Goal: Find specific page/section: Find specific page/section

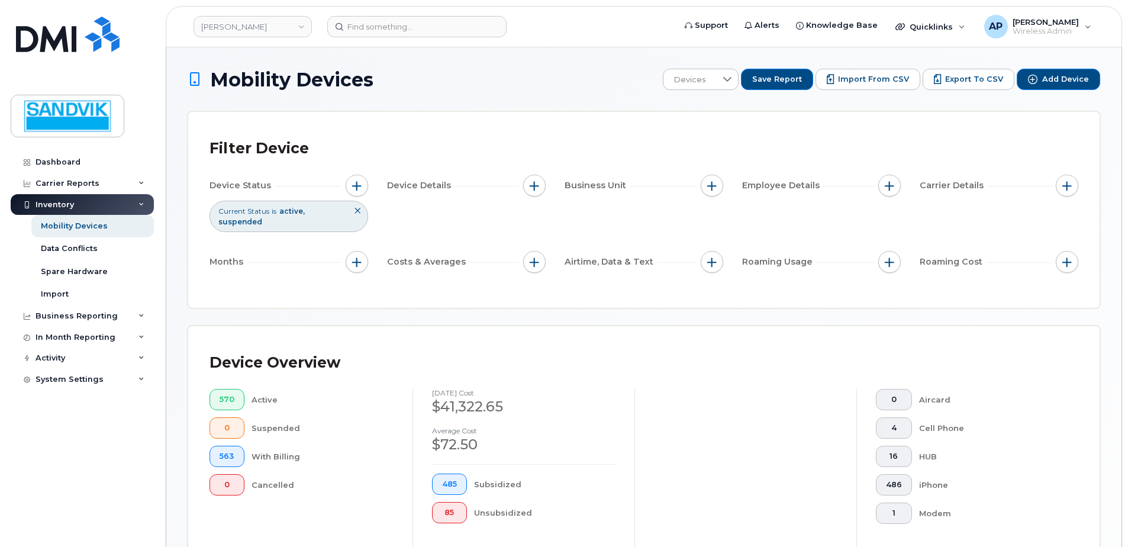
scroll to position [267, 0]
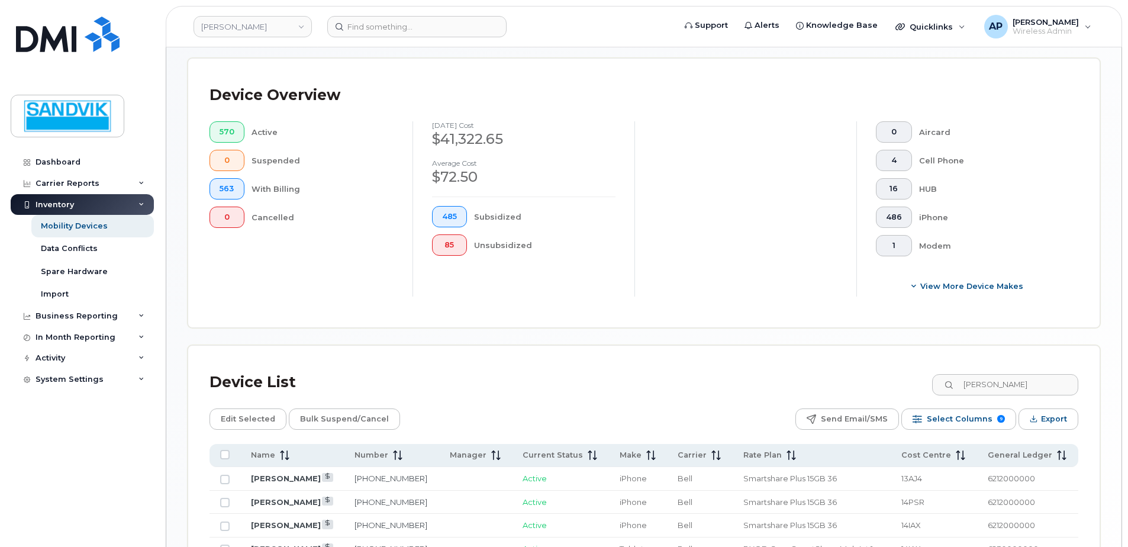
click at [919, 388] on div "Device List [PERSON_NAME]" at bounding box center [643, 382] width 868 height 31
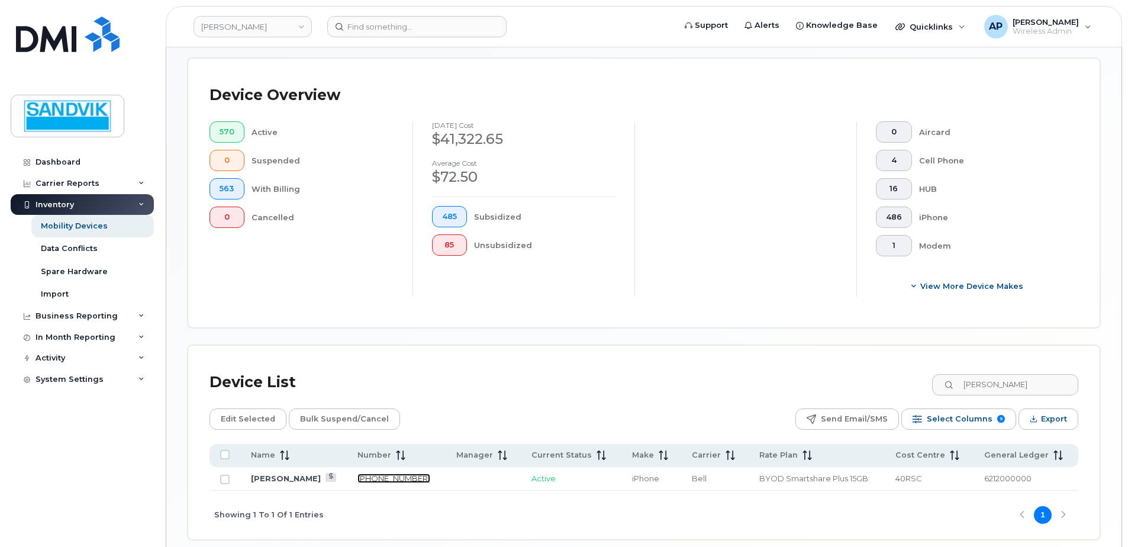
click at [399, 478] on link "[PHONE_NUMBER]" at bounding box center [393, 477] width 73 height 9
drag, startPoint x: 1008, startPoint y: 388, endPoint x: 948, endPoint y: 386, distance: 59.8
click at [948, 386] on input "[PERSON_NAME]" at bounding box center [1004, 384] width 147 height 21
type input "[PERSON_NAME]"
click at [360, 480] on link "[PHONE_NUMBER]" at bounding box center [396, 477] width 73 height 9
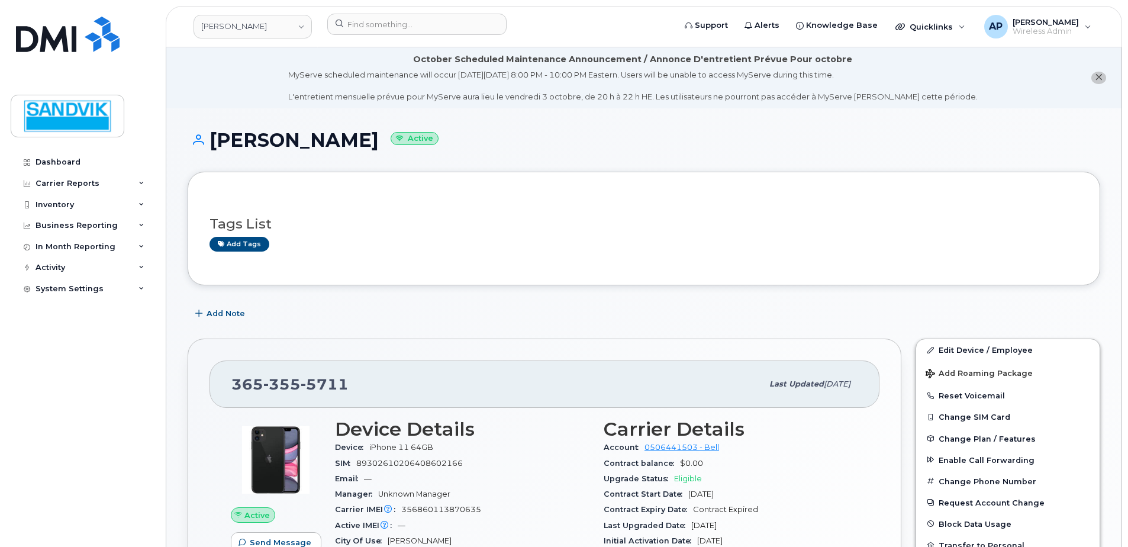
scroll to position [59, 0]
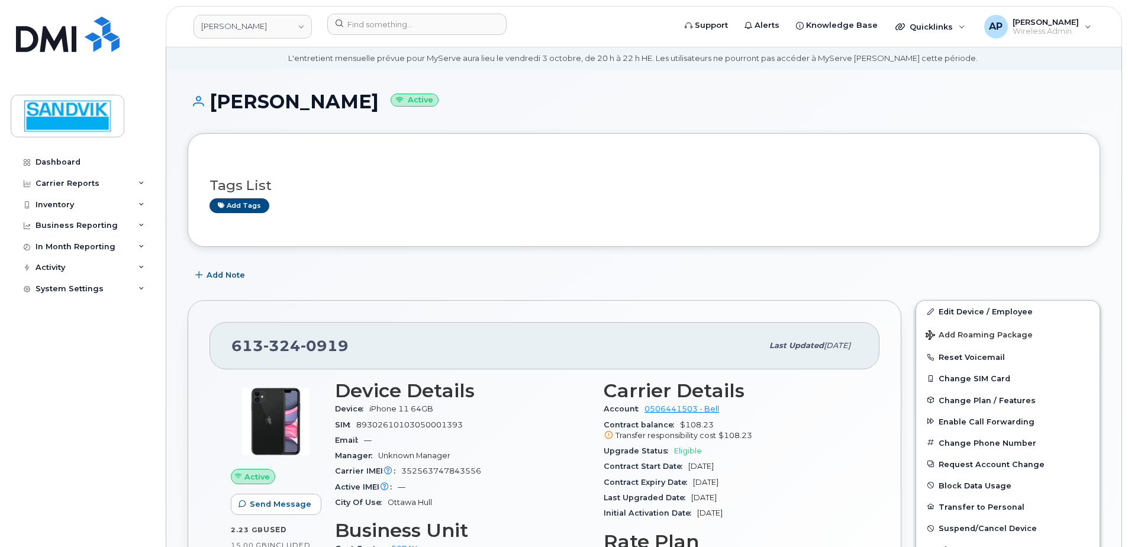
scroll to position [59, 0]
